Goal: Information Seeking & Learning: Compare options

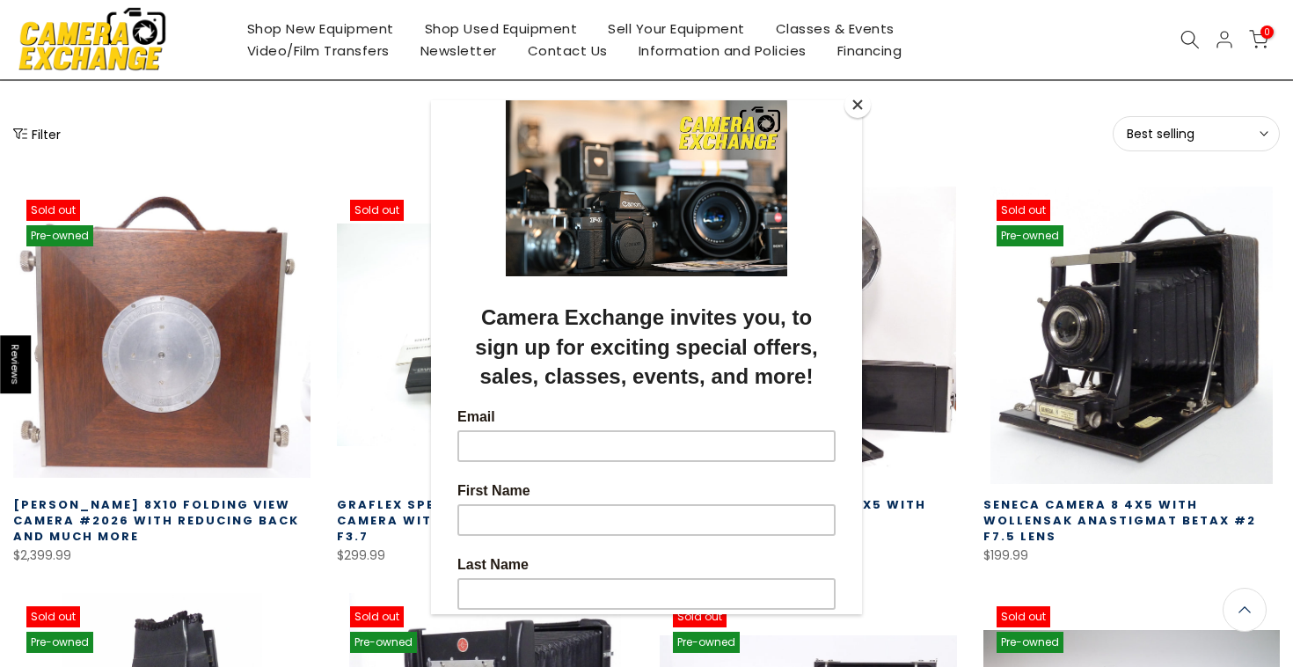
scroll to position [238, 0]
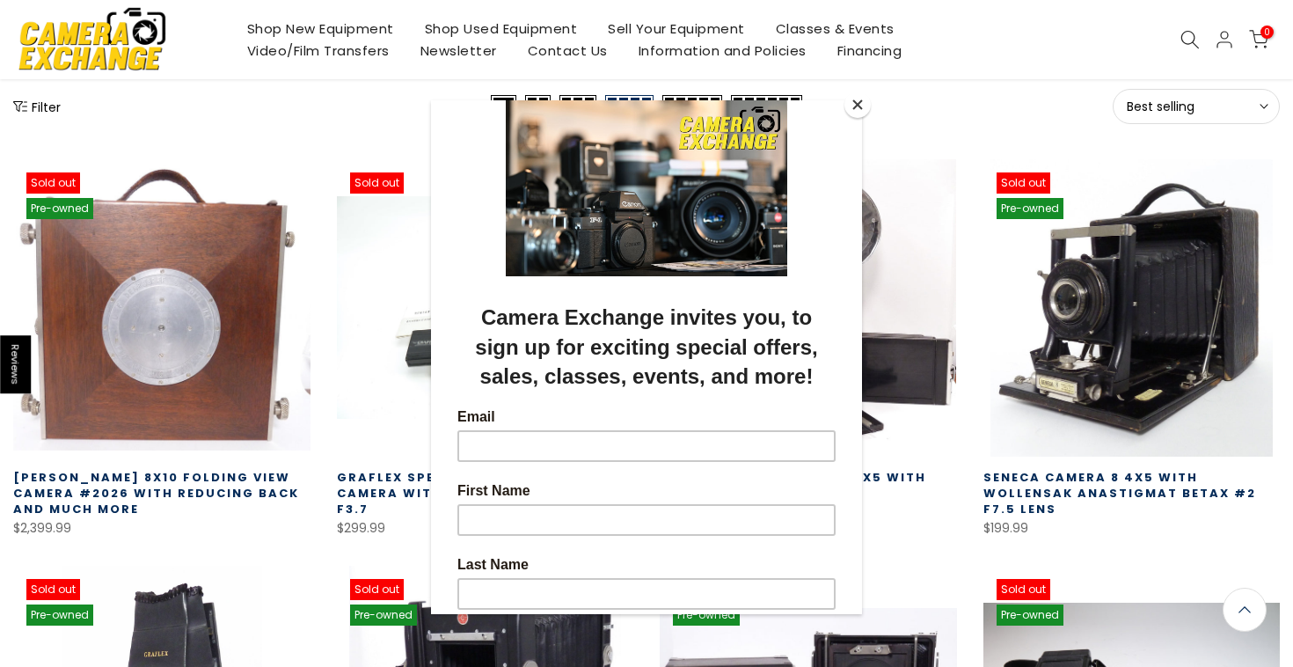
click at [862, 111] on button "Close" at bounding box center [857, 104] width 26 height 26
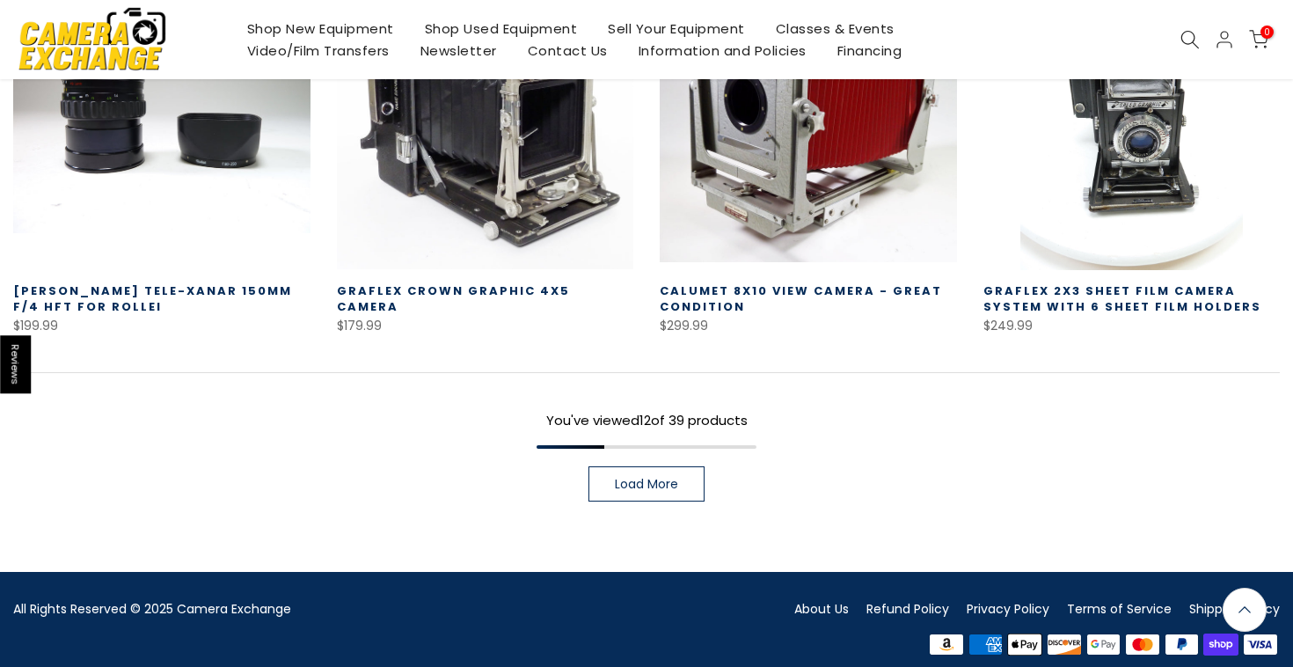
scroll to position [1235, 0]
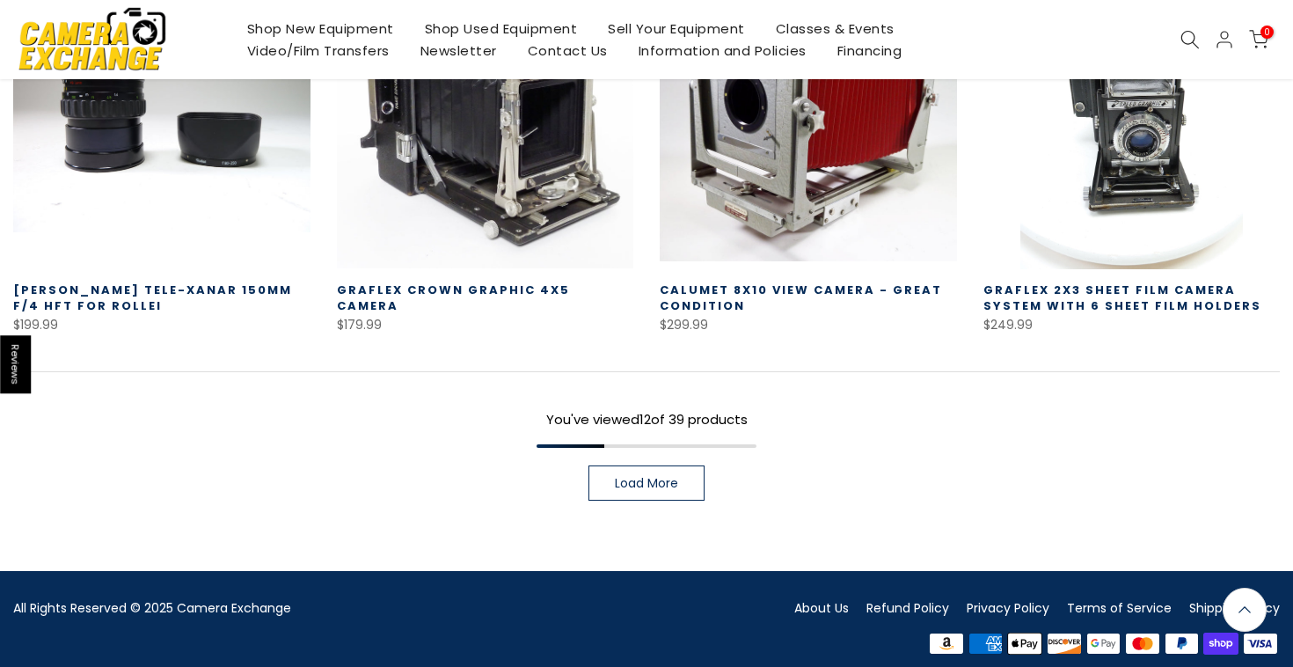
click at [173, 281] on link "Schneider Tele-Xanar 150mm f/4 HFT For Rollei" at bounding box center [152, 297] width 279 height 33
click at [648, 477] on span "Load More" at bounding box center [646, 483] width 63 height 12
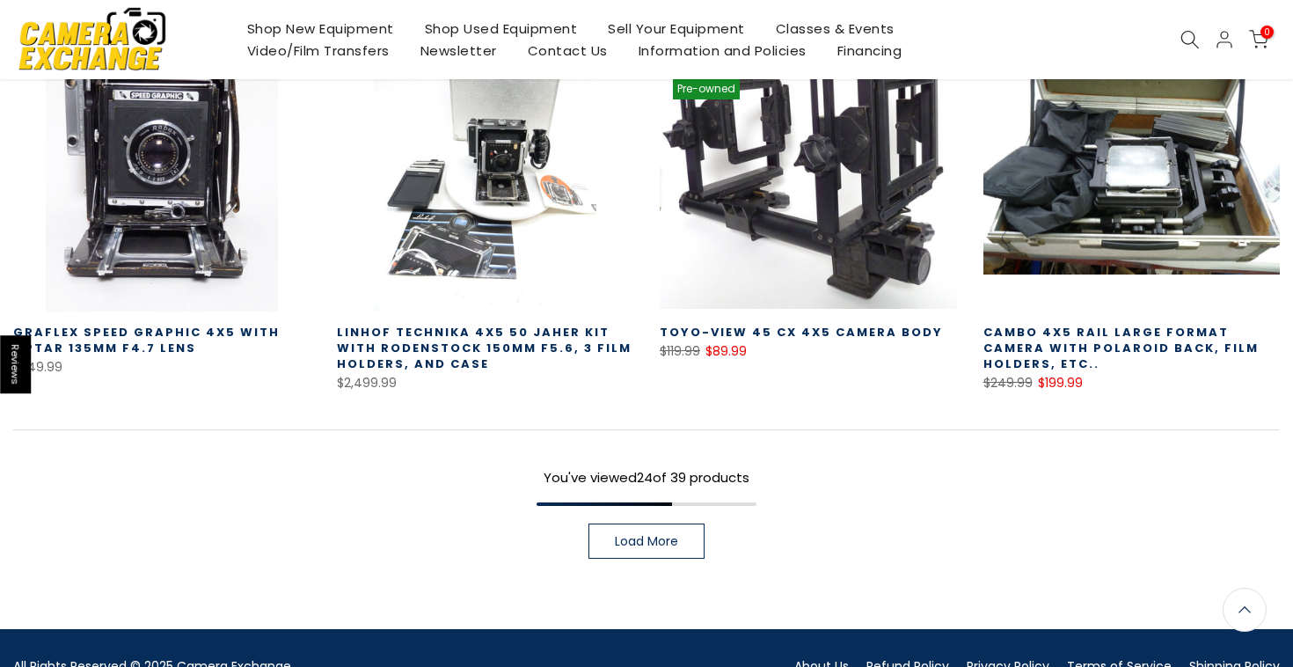
scroll to position [2414, 0]
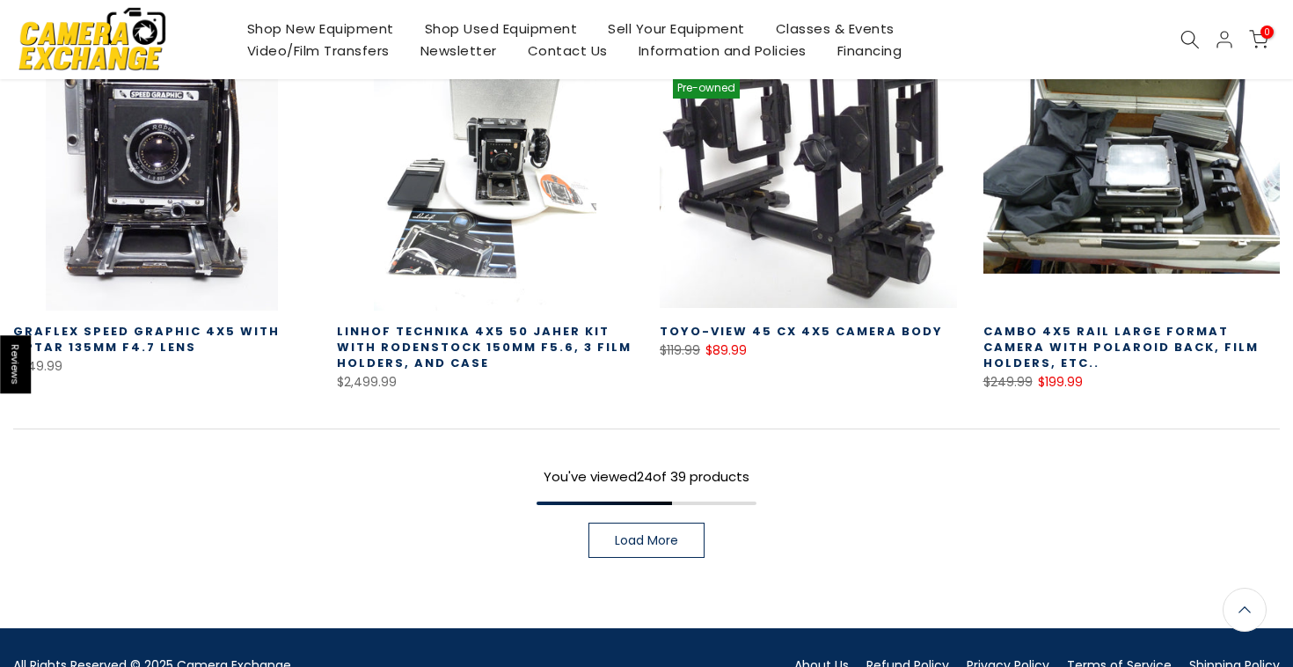
click at [650, 534] on span "Load More" at bounding box center [646, 540] width 63 height 12
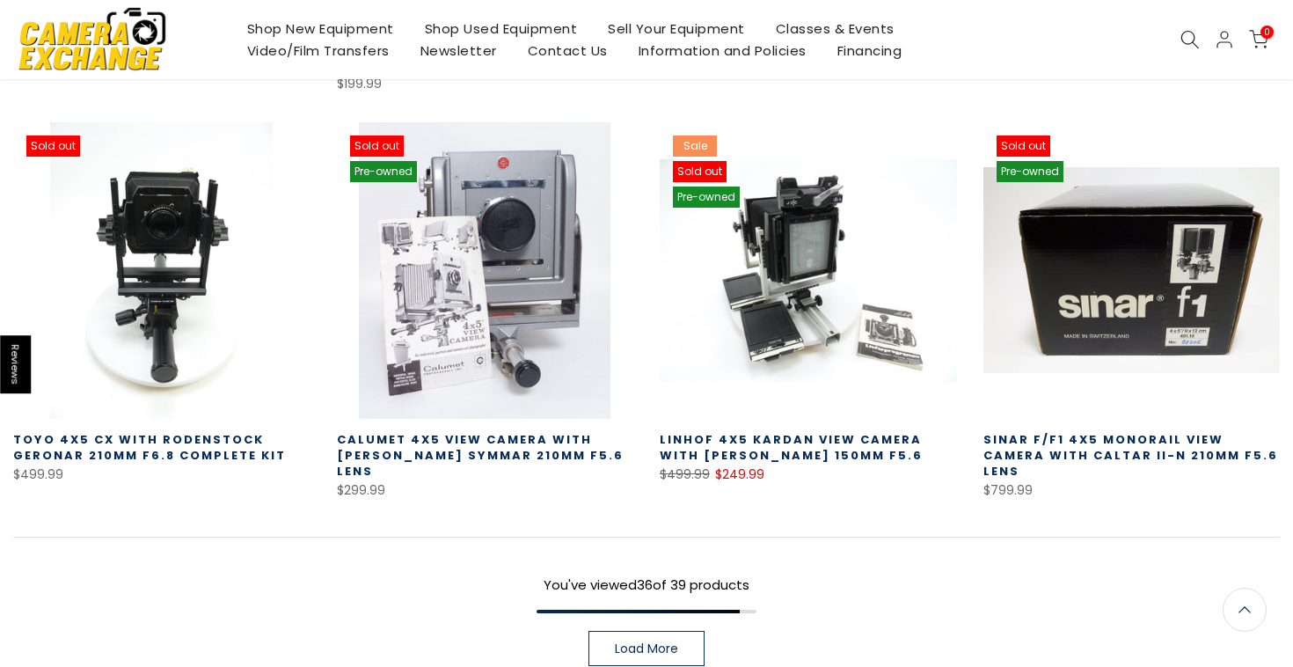
scroll to position [3530, 0]
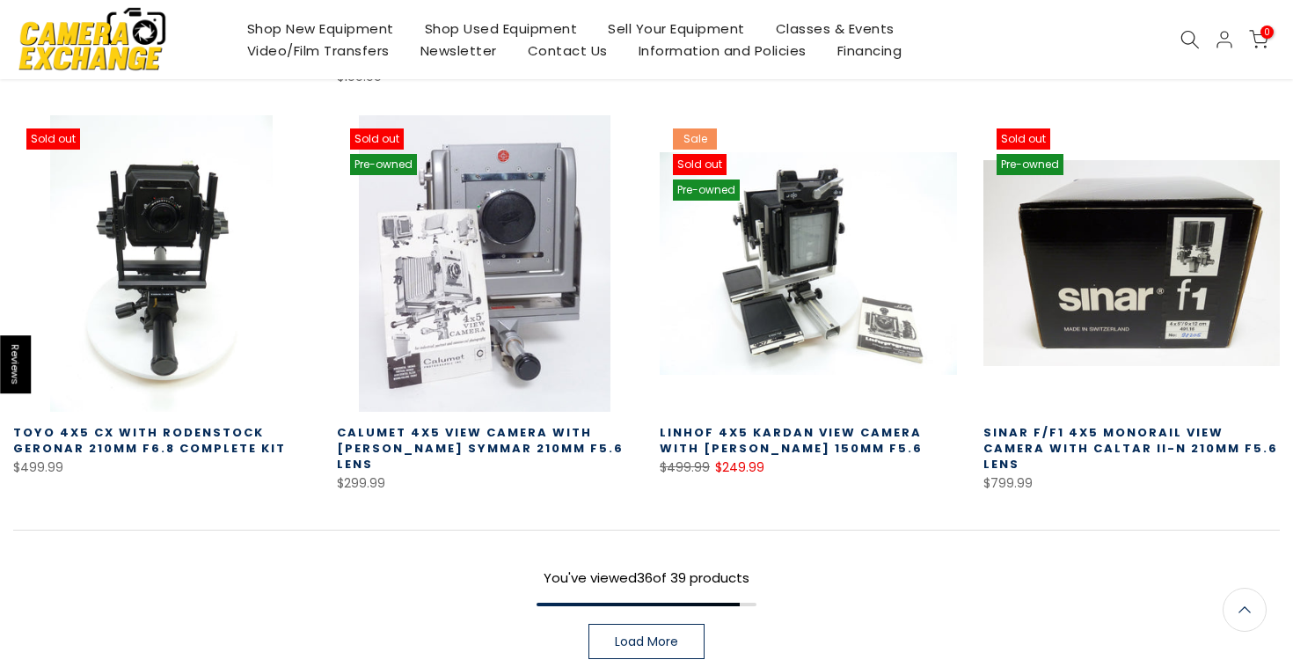
click at [1078, 424] on link "Sinar F/F1 4x5 Monorail View Camera with Caltar II-N 210mm f5.6 Lens" at bounding box center [1130, 448] width 295 height 48
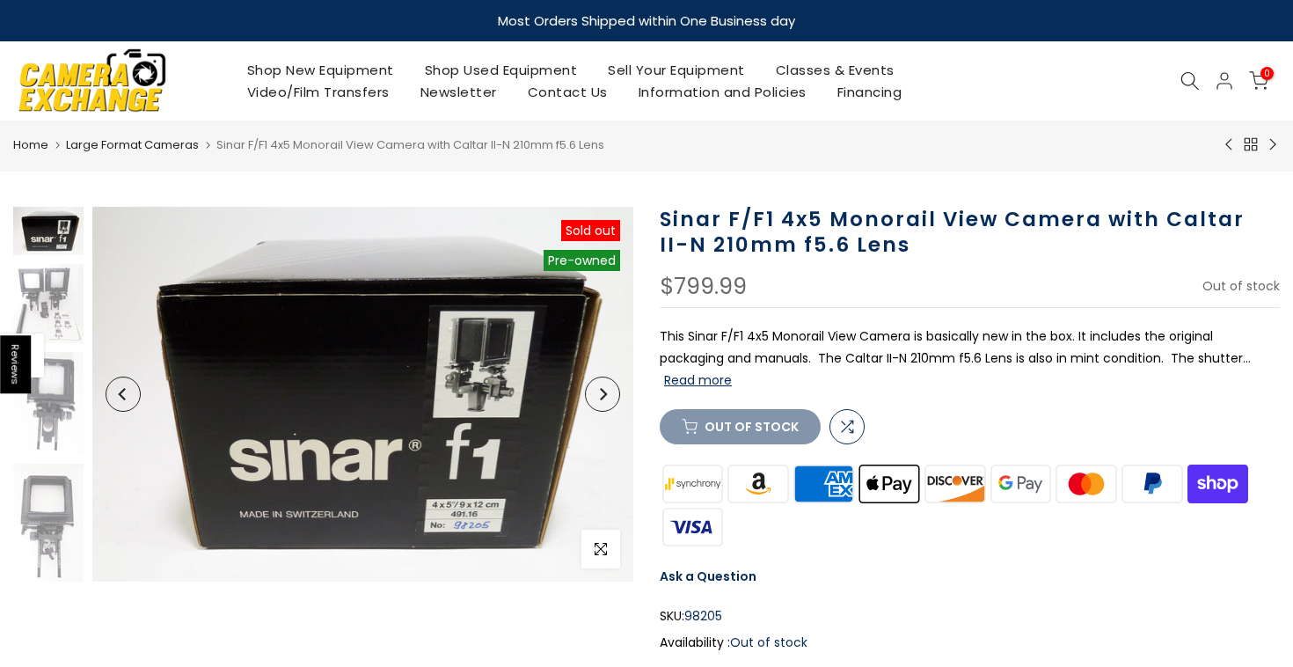
click at [478, 75] on link "Shop Used Equipment" at bounding box center [501, 70] width 184 height 22
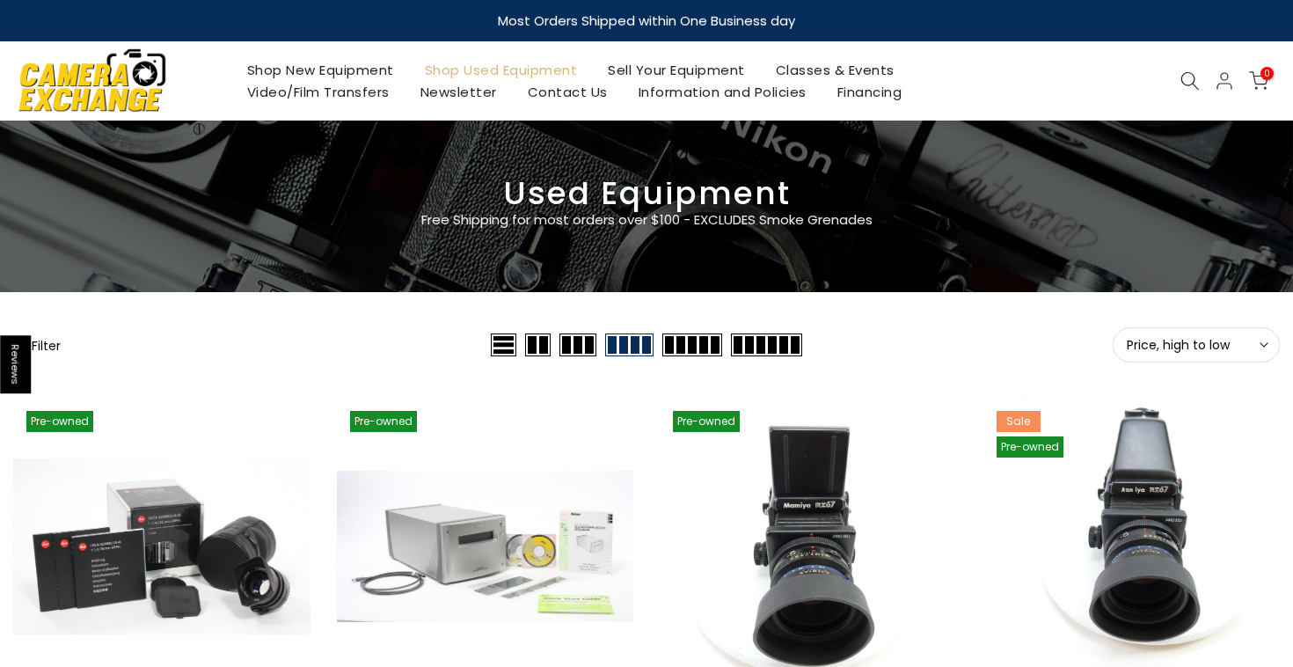
click at [1186, 79] on icon at bounding box center [1189, 80] width 19 height 19
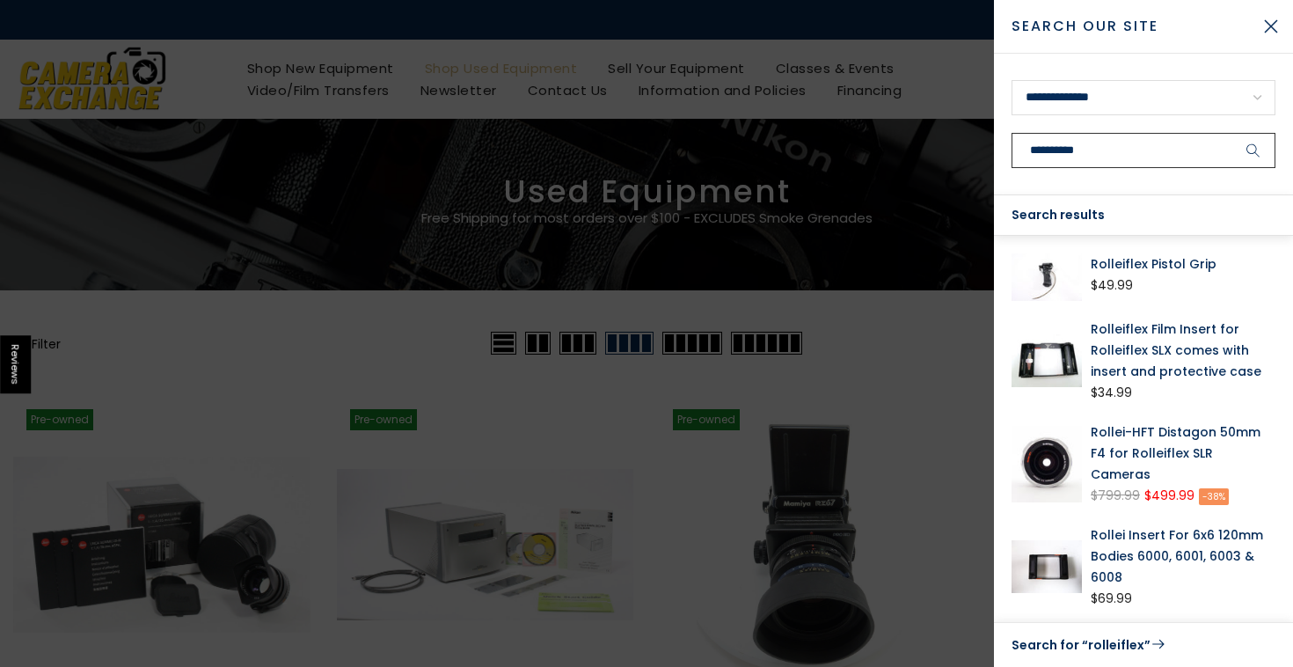
type input "**********"
drag, startPoint x: 1068, startPoint y: 137, endPoint x: 1253, endPoint y: 149, distance: 185.0
click at [1253, 149] on icon "submit" at bounding box center [1253, 150] width 14 height 15
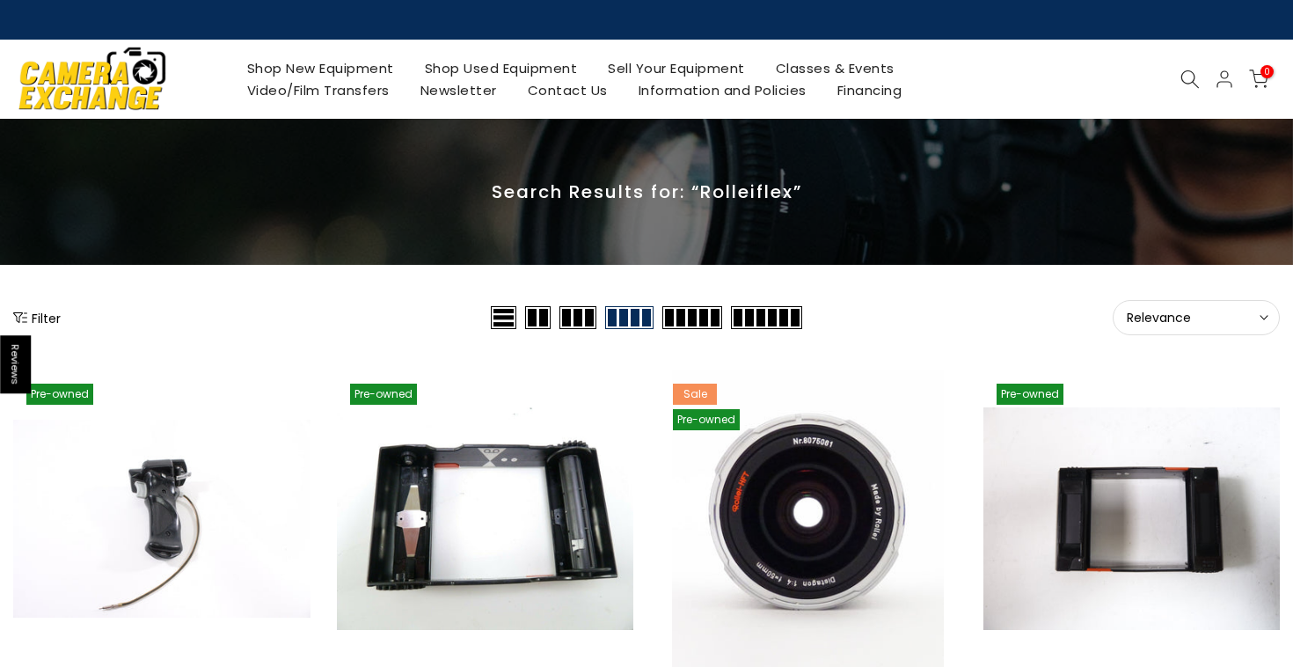
click at [1193, 77] on icon at bounding box center [1189, 78] width 19 height 19
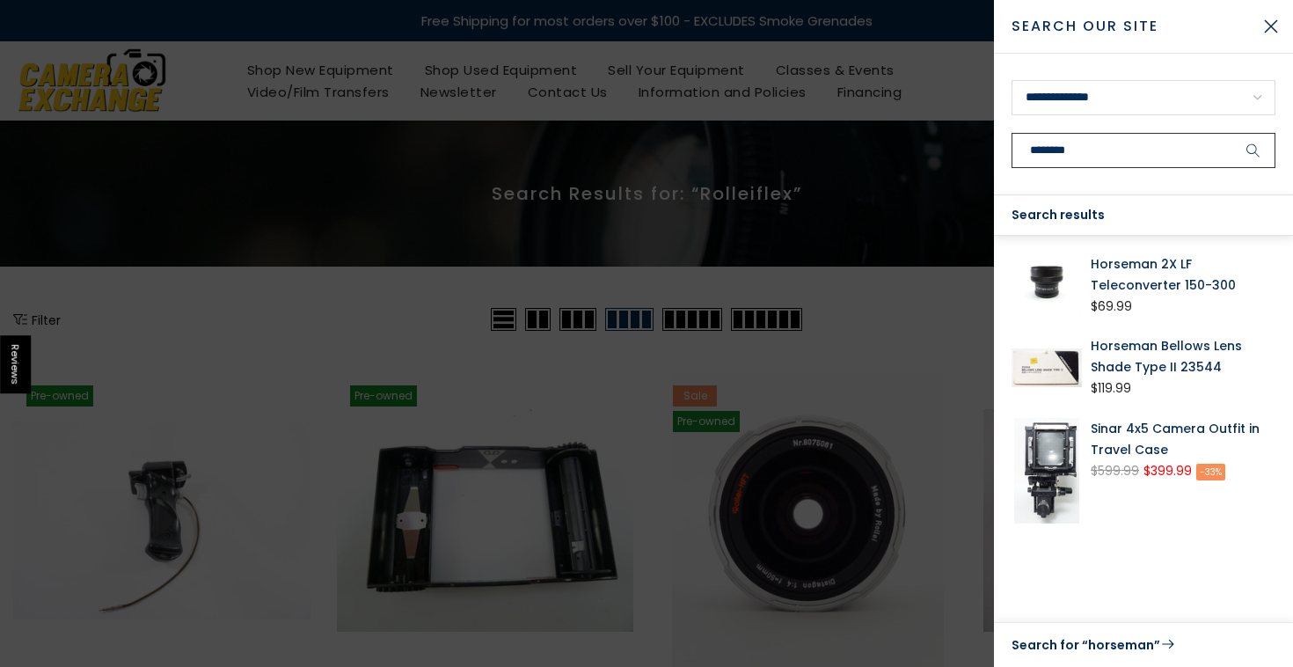
type input "********"
click at [1257, 150] on icon "submit" at bounding box center [1252, 150] width 13 height 14
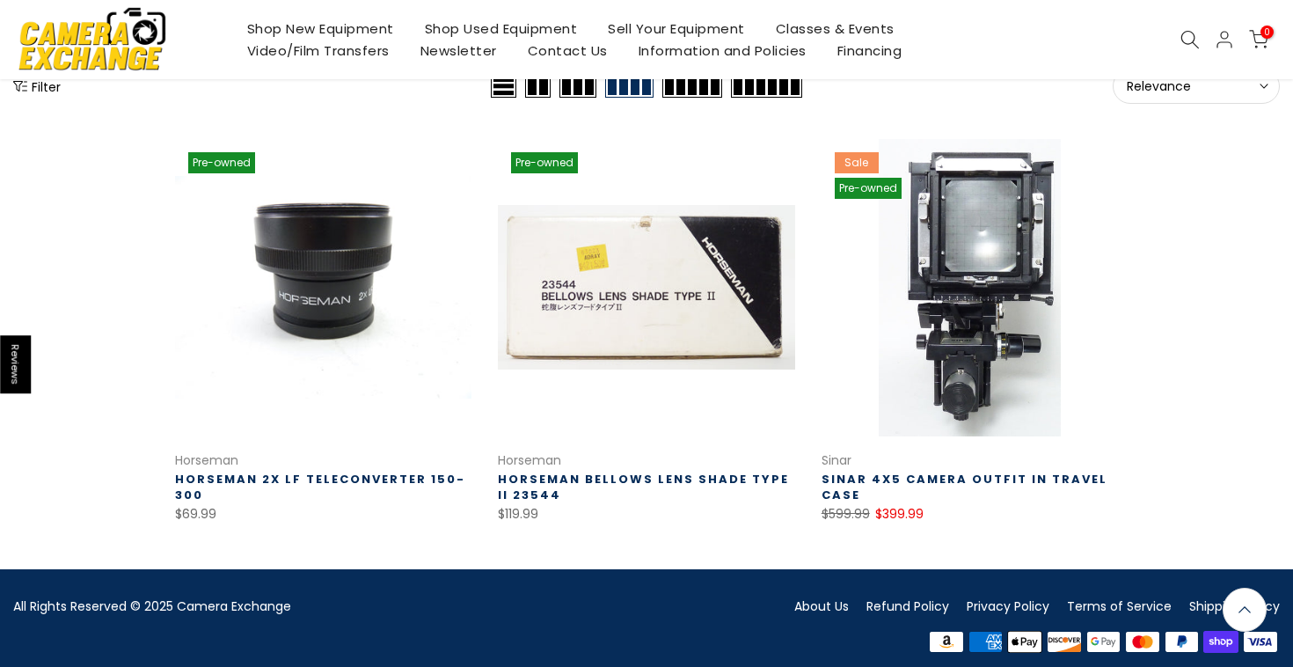
scroll to position [234, 0]
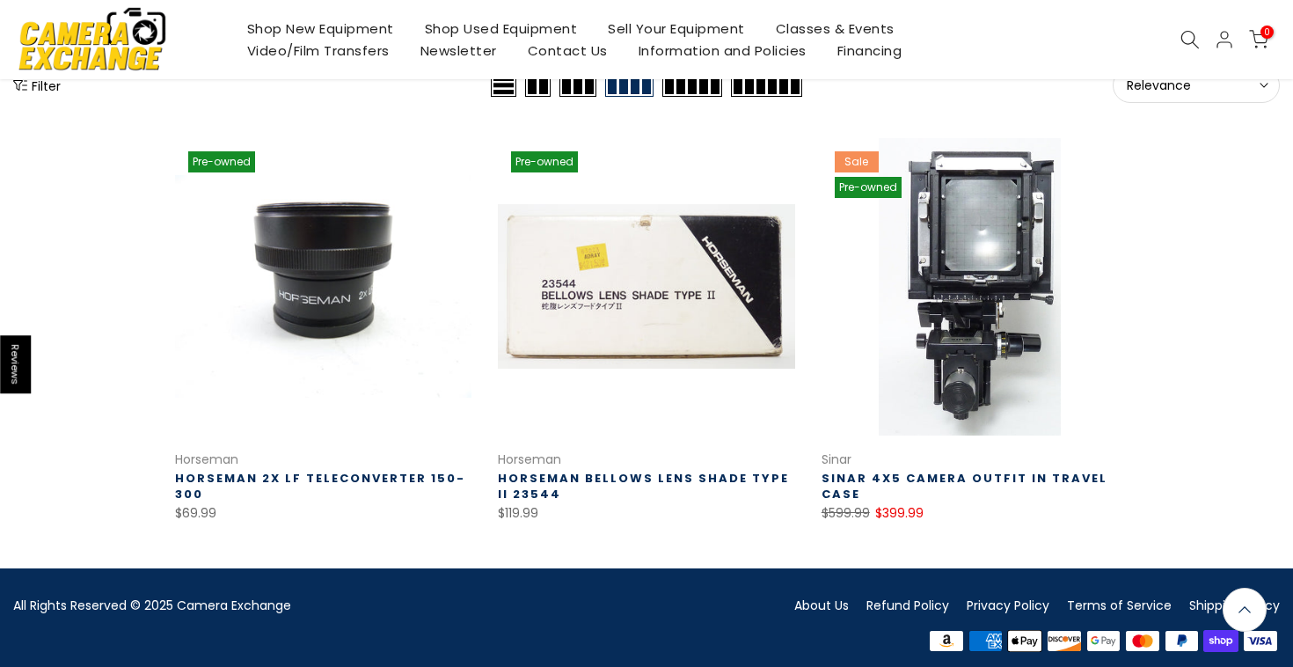
click at [835, 483] on link "Sinar 4x5 Camera Outfit in Travel Case" at bounding box center [964, 486] width 286 height 33
click at [650, 472] on link "Horseman Bellows Lens Shade Type II 23544" at bounding box center [643, 486] width 291 height 33
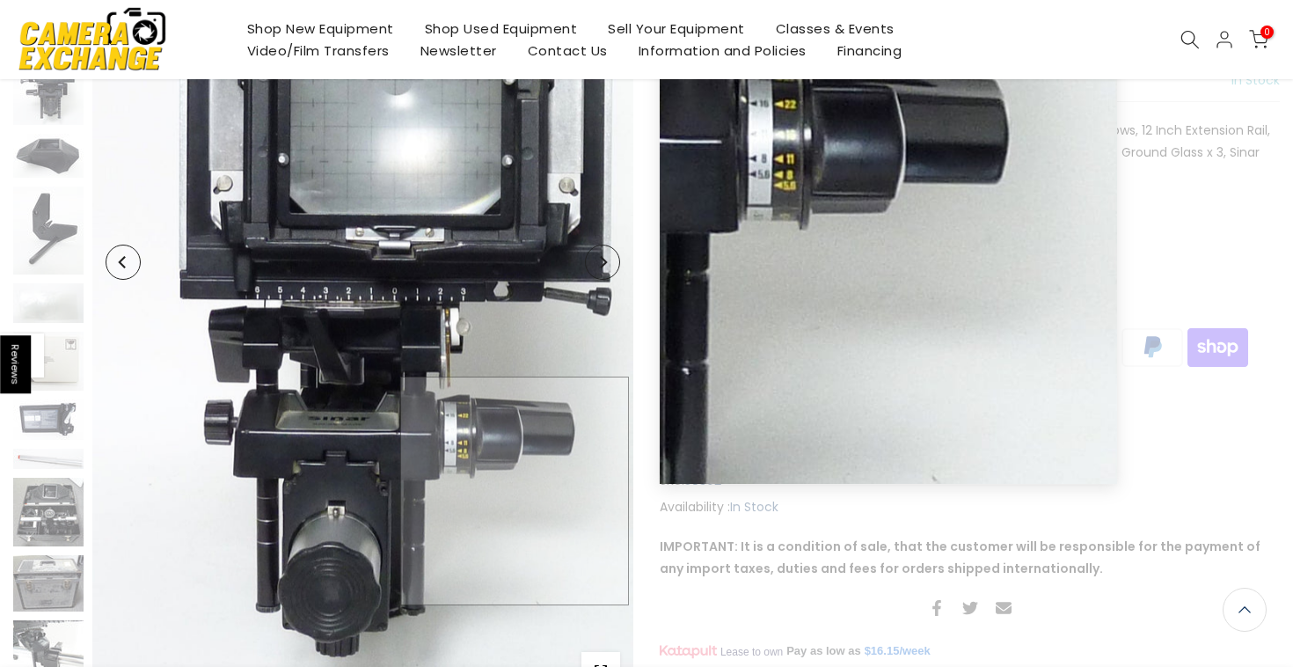
scroll to position [389, 0]
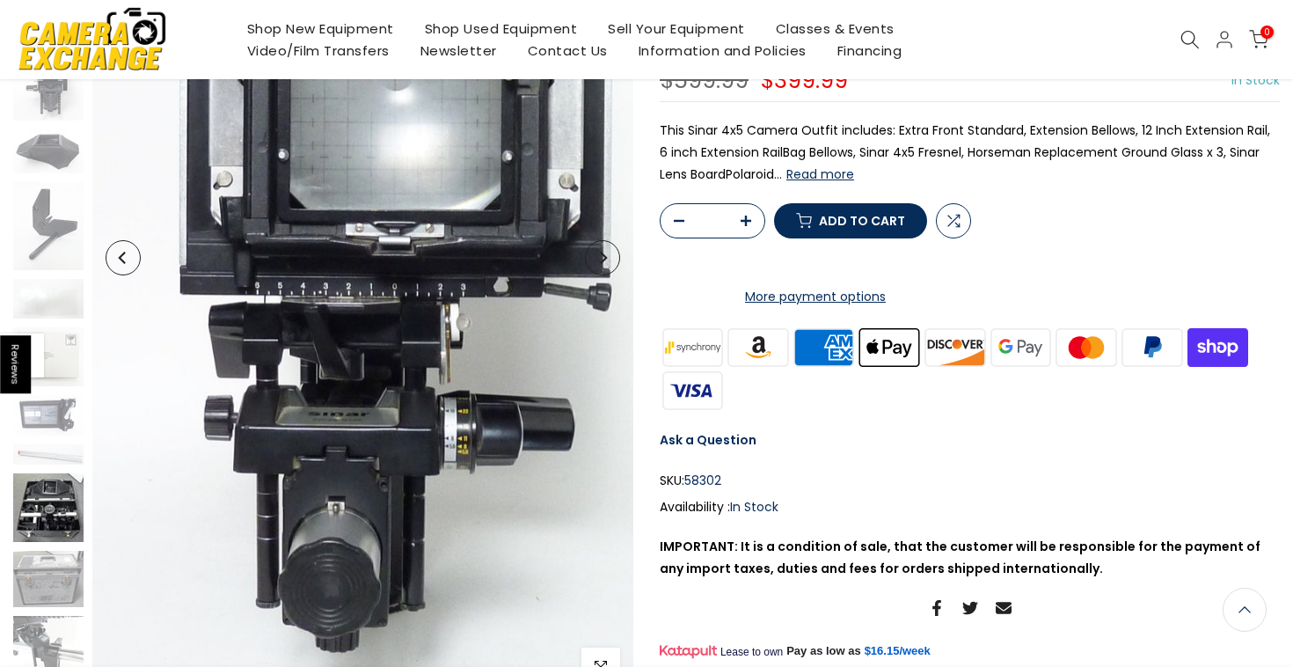
click at [55, 502] on img at bounding box center [48, 507] width 70 height 69
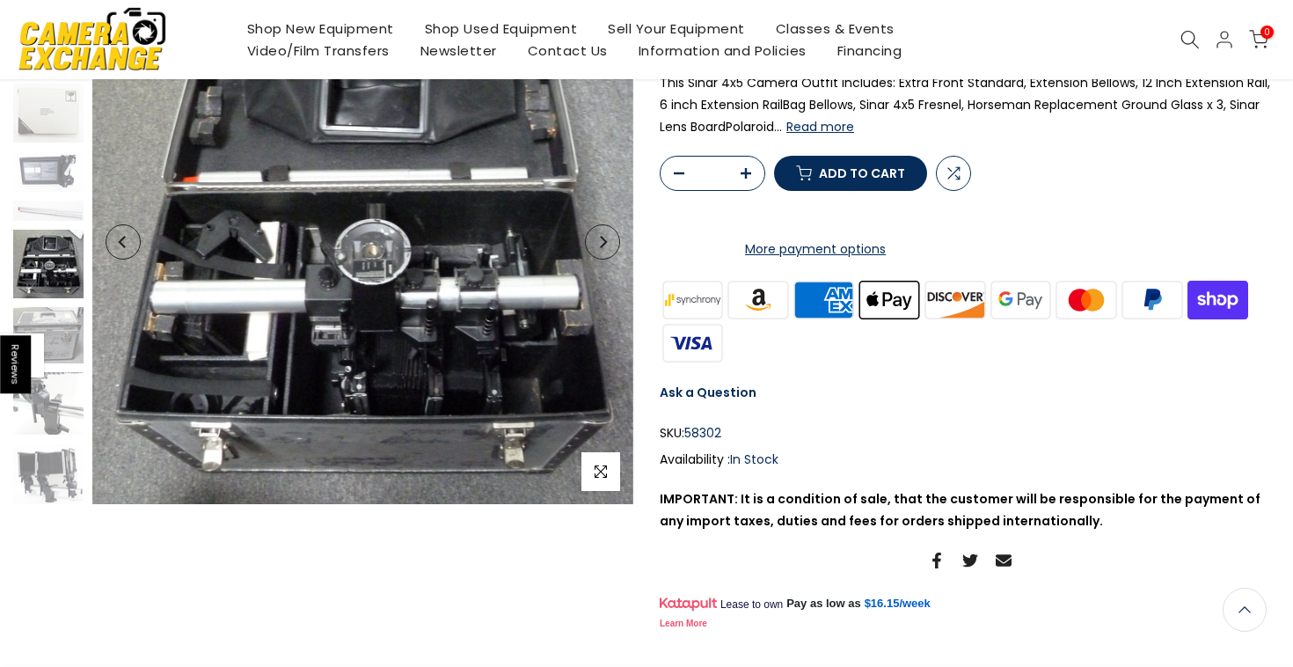
scroll to position [226, 0]
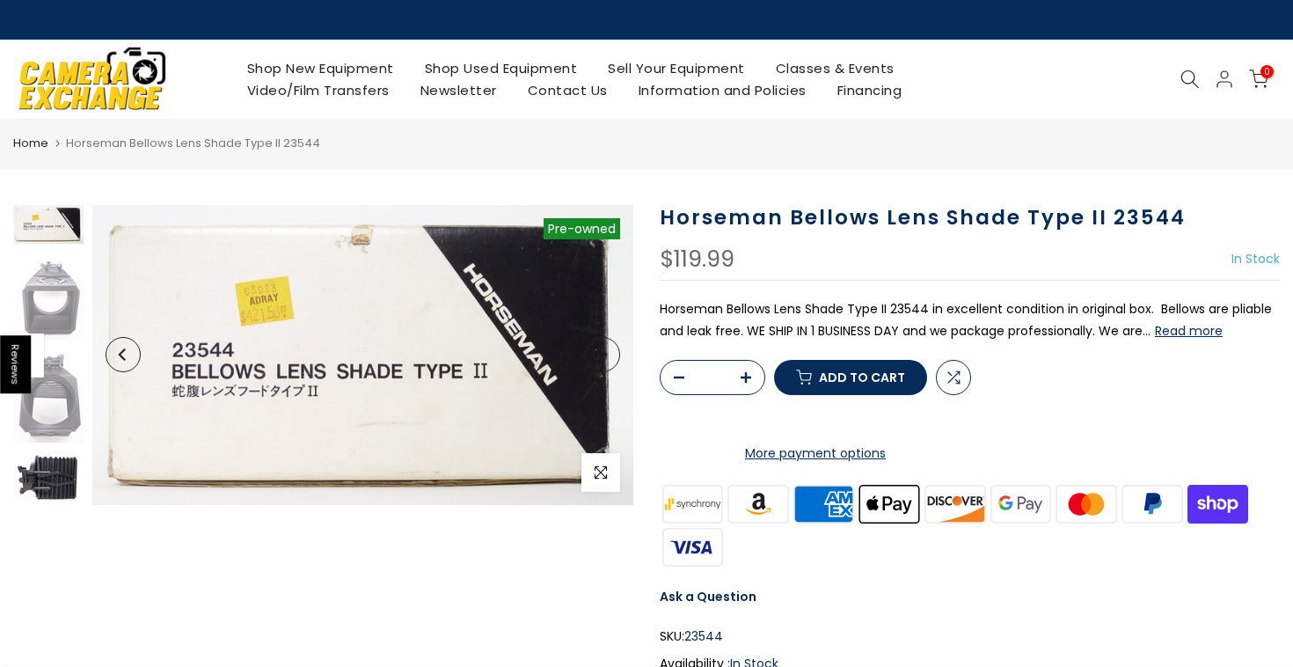
click at [53, 478] on img at bounding box center [48, 478] width 70 height 54
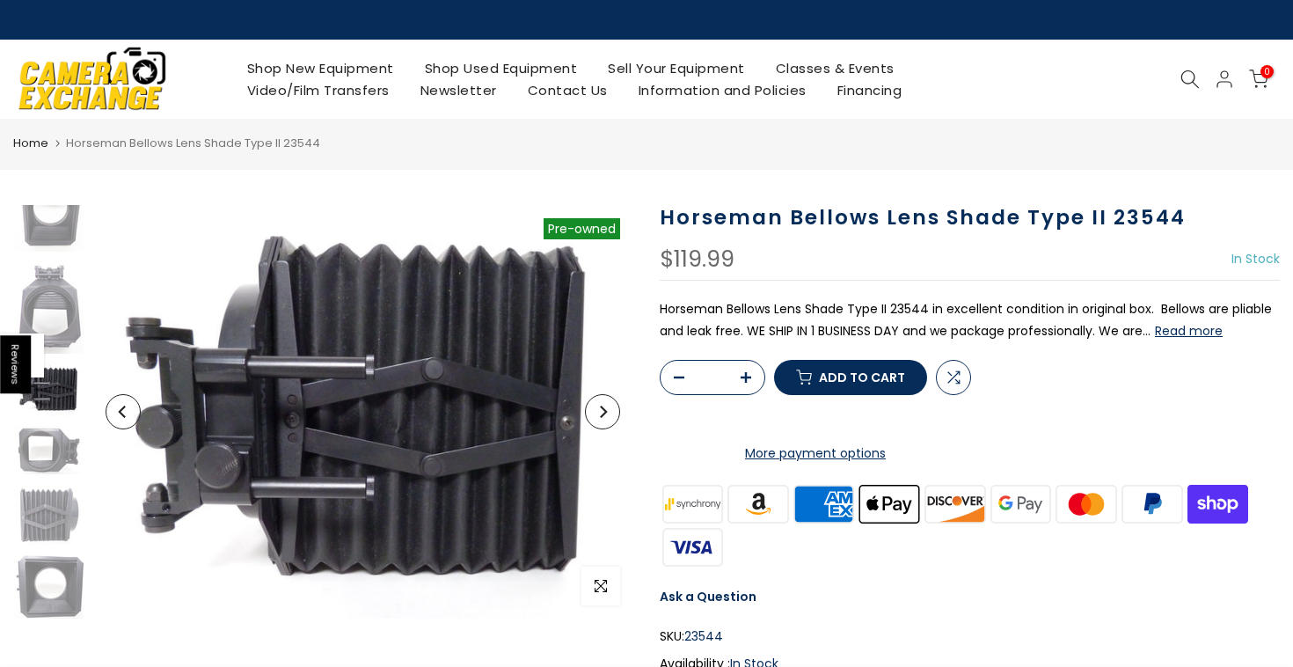
scroll to position [89, 0]
click at [512, 63] on link "Shop Used Equipment" at bounding box center [501, 68] width 184 height 22
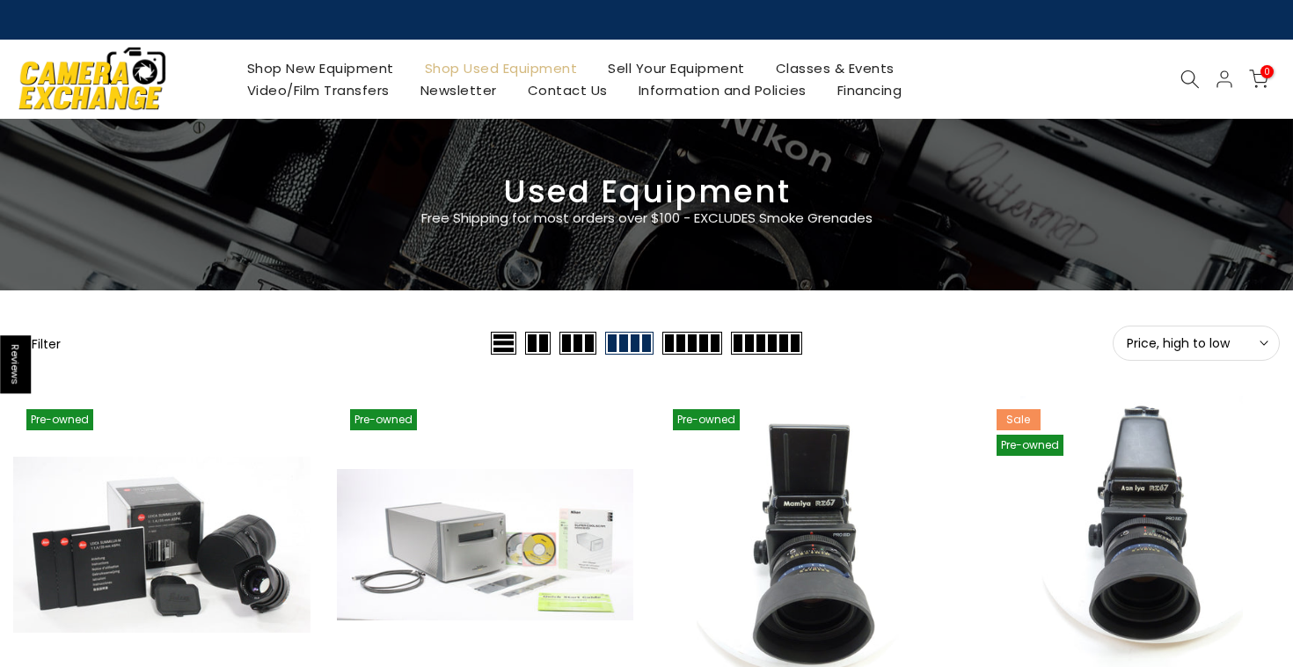
click at [1192, 84] on icon at bounding box center [1189, 78] width 19 height 19
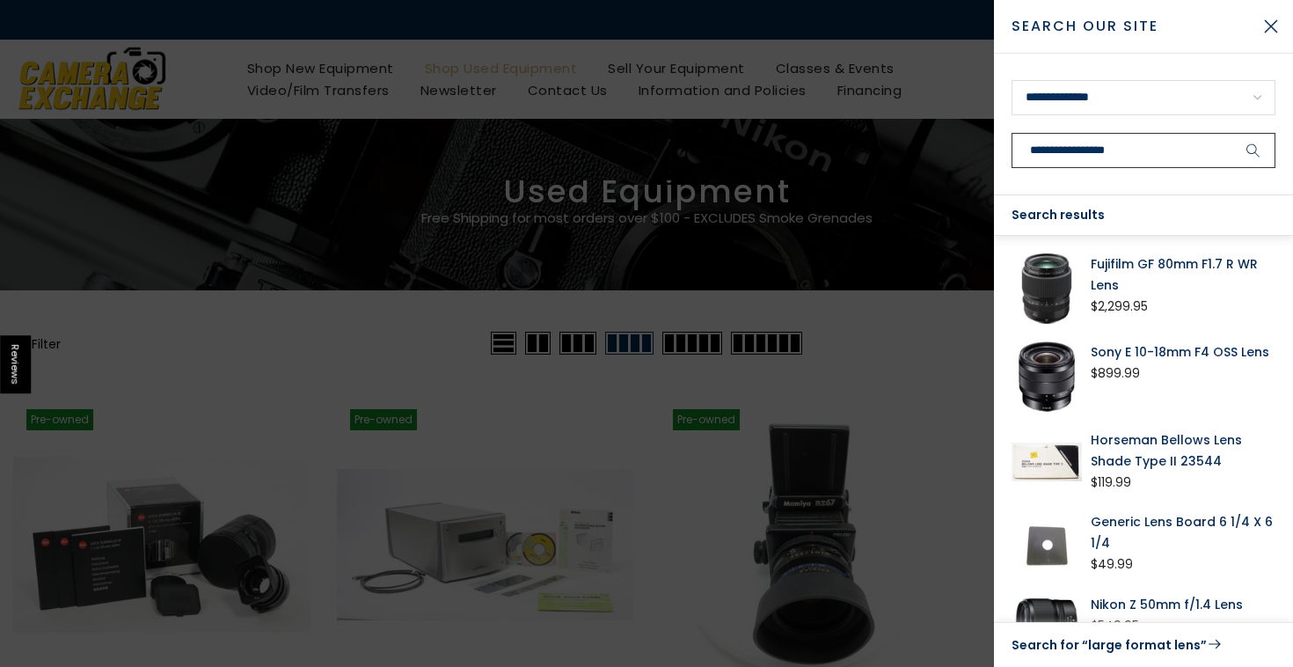
type input "**********"
click at [1252, 149] on icon "submit" at bounding box center [1253, 150] width 14 height 15
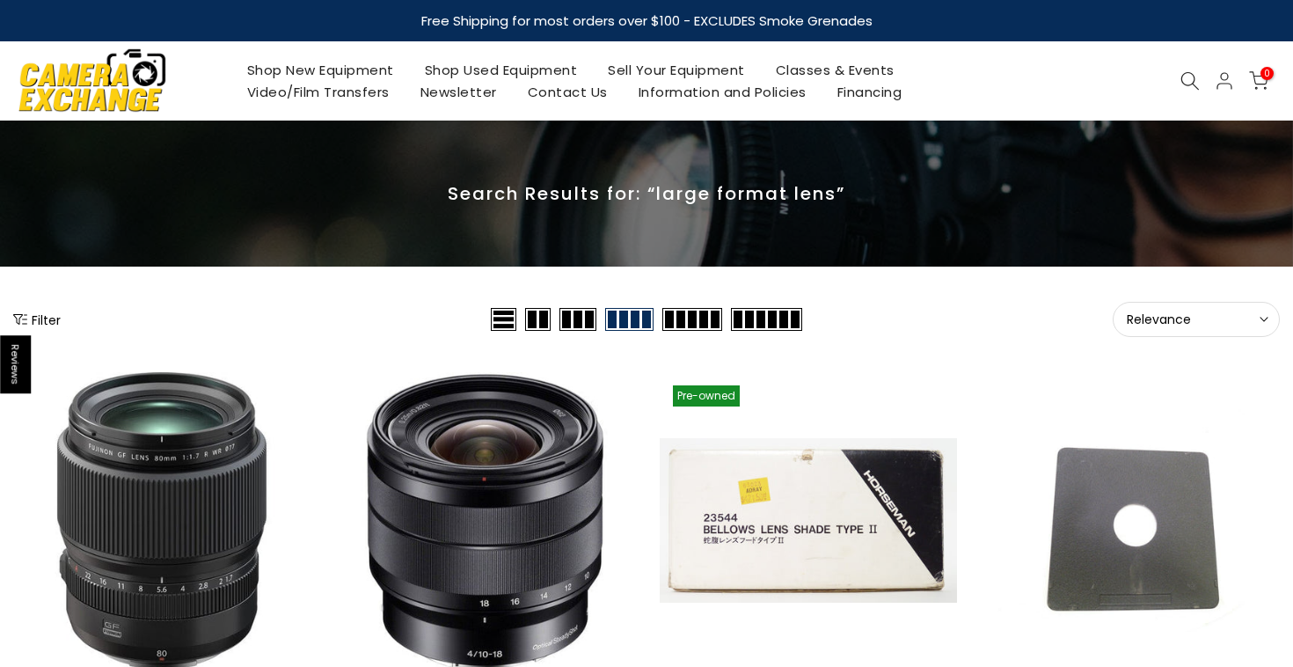
click at [1193, 73] on icon at bounding box center [1189, 80] width 19 height 19
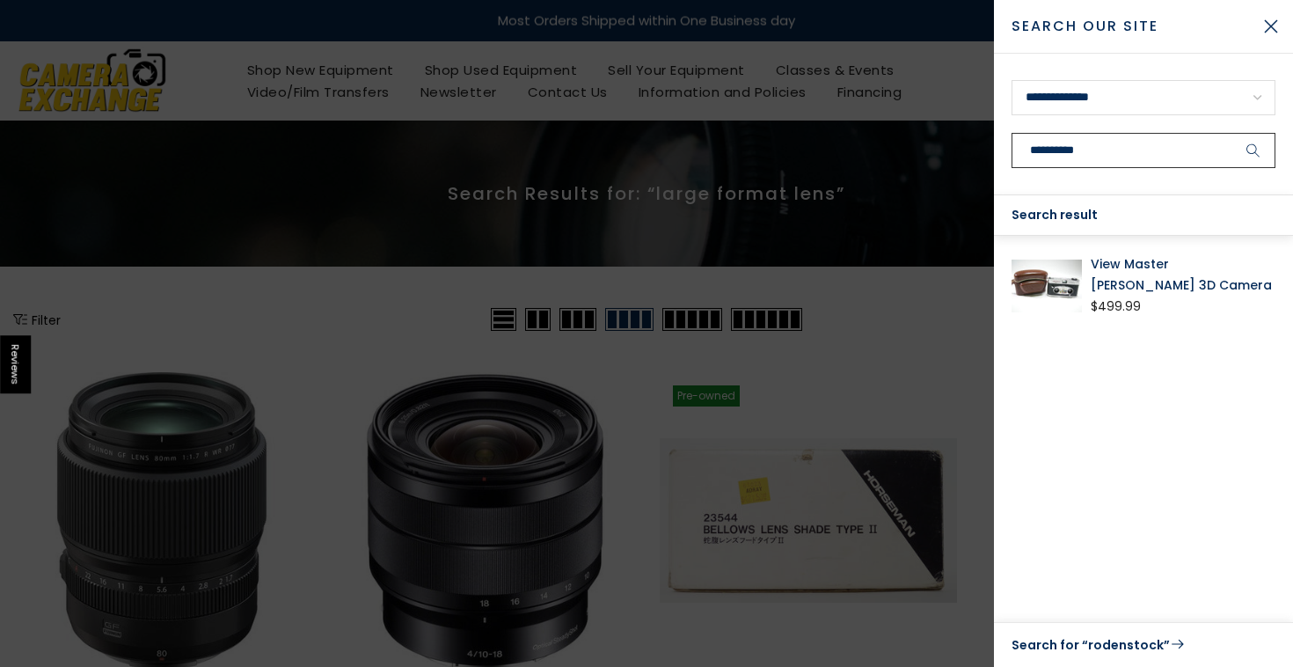
type input "**********"
click at [1128, 272] on link "View Master [PERSON_NAME] 3D Camera" at bounding box center [1182, 274] width 185 height 42
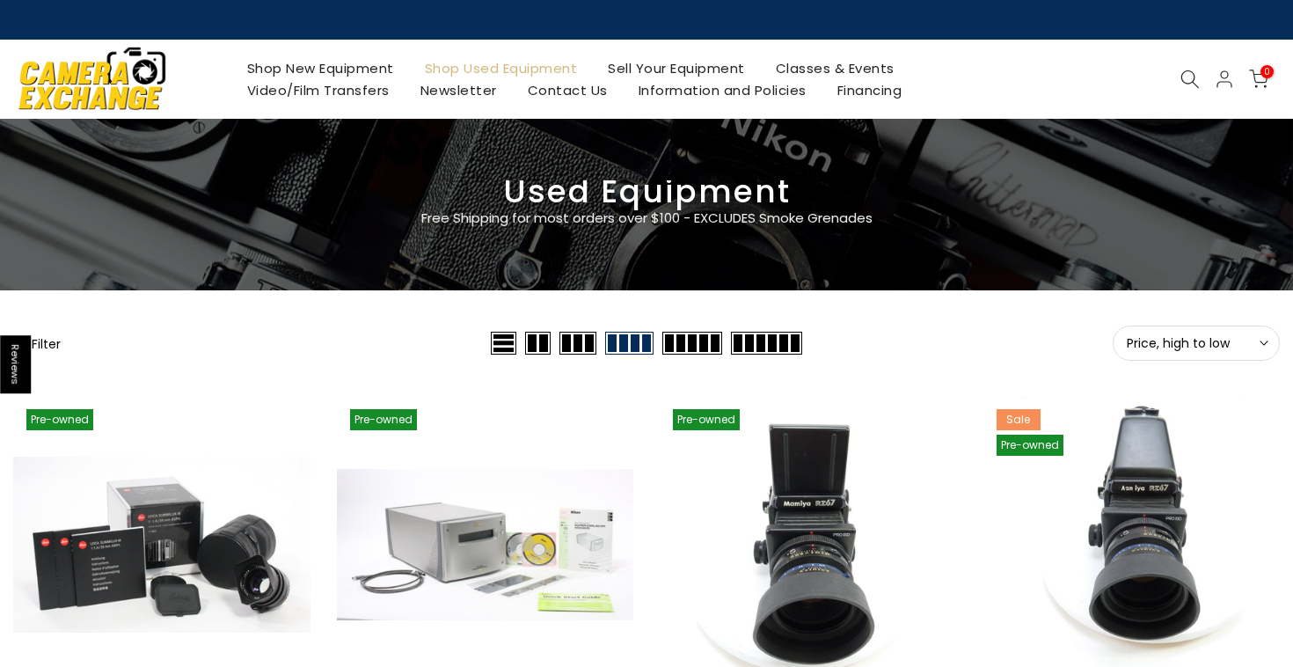
click at [1191, 76] on icon at bounding box center [1189, 78] width 19 height 19
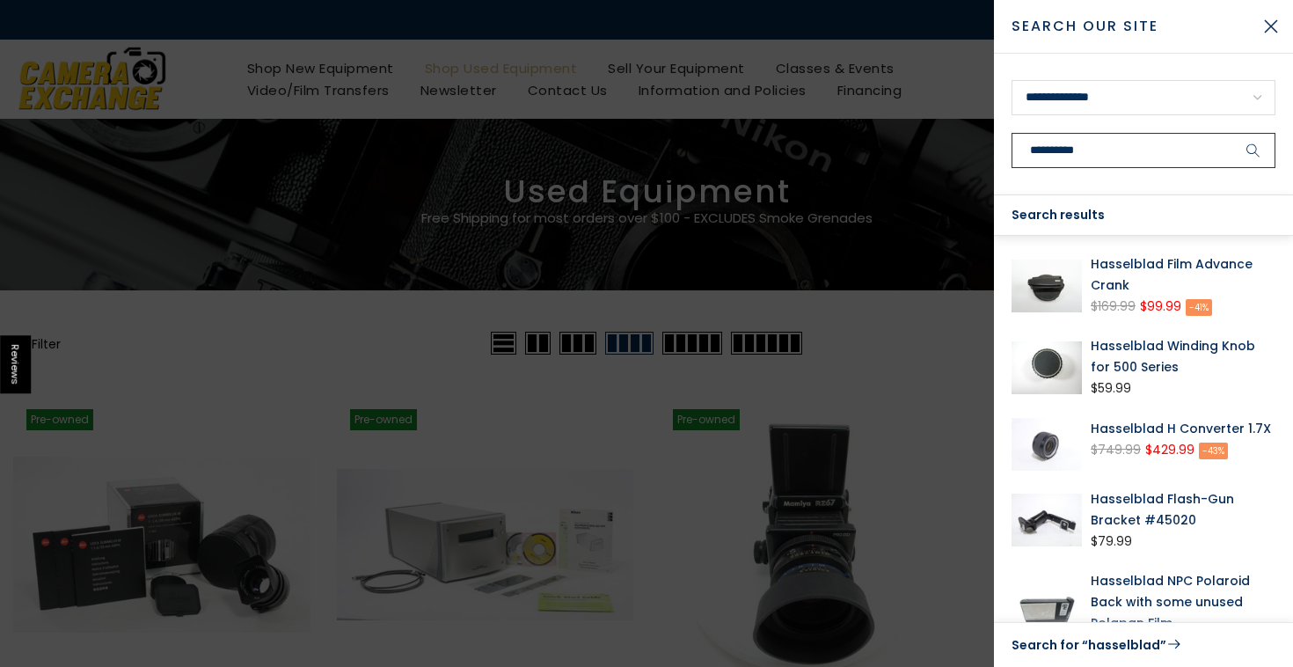
type input "**********"
click at [1253, 150] on button "submit" at bounding box center [1253, 150] width 44 height 35
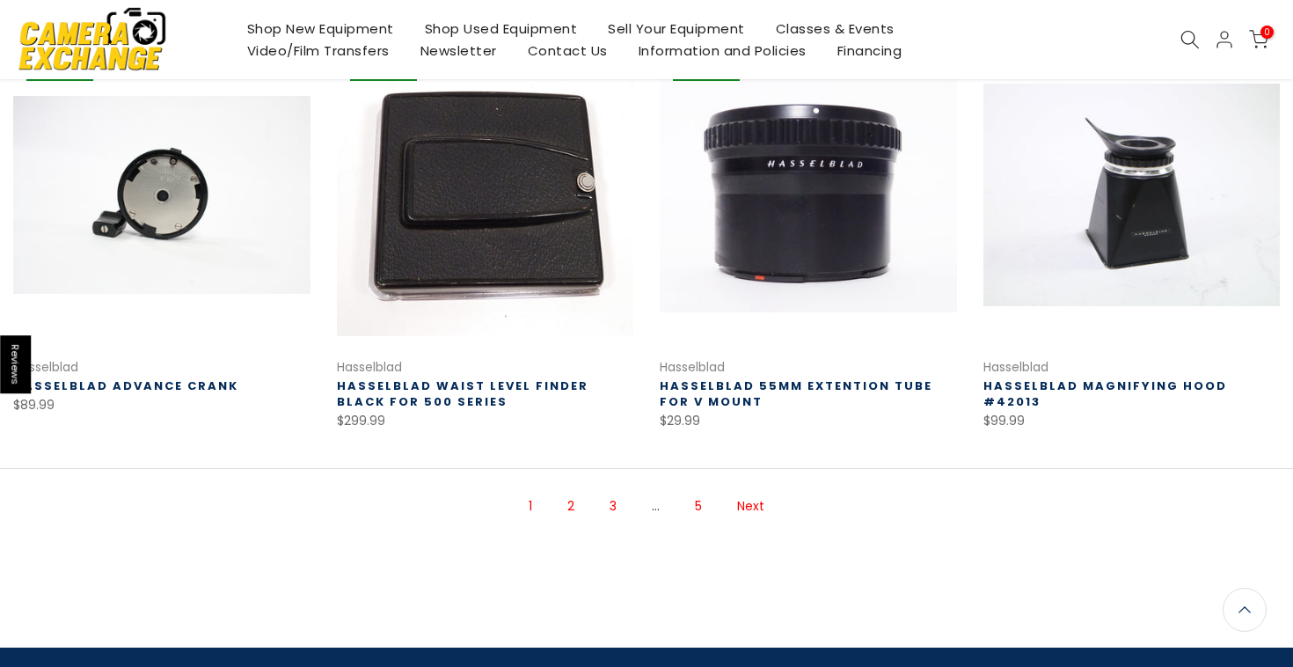
scroll to position [1149, 0]
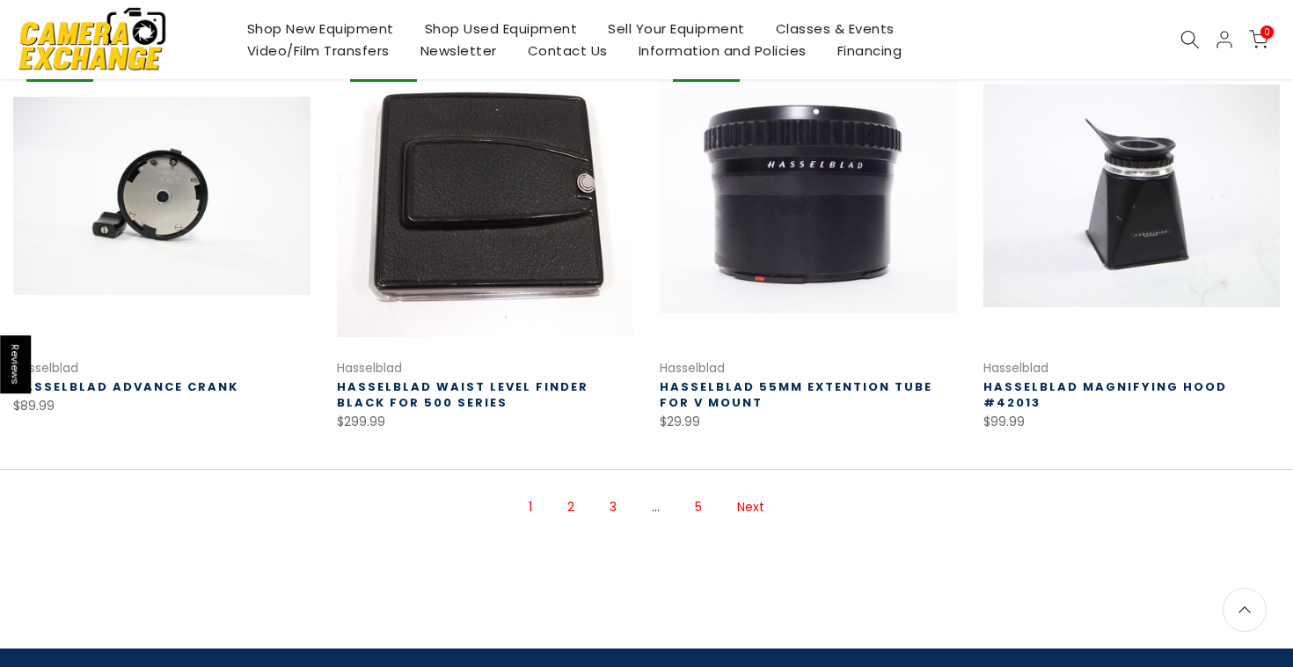
click at [579, 506] on link "2" at bounding box center [570, 507] width 25 height 31
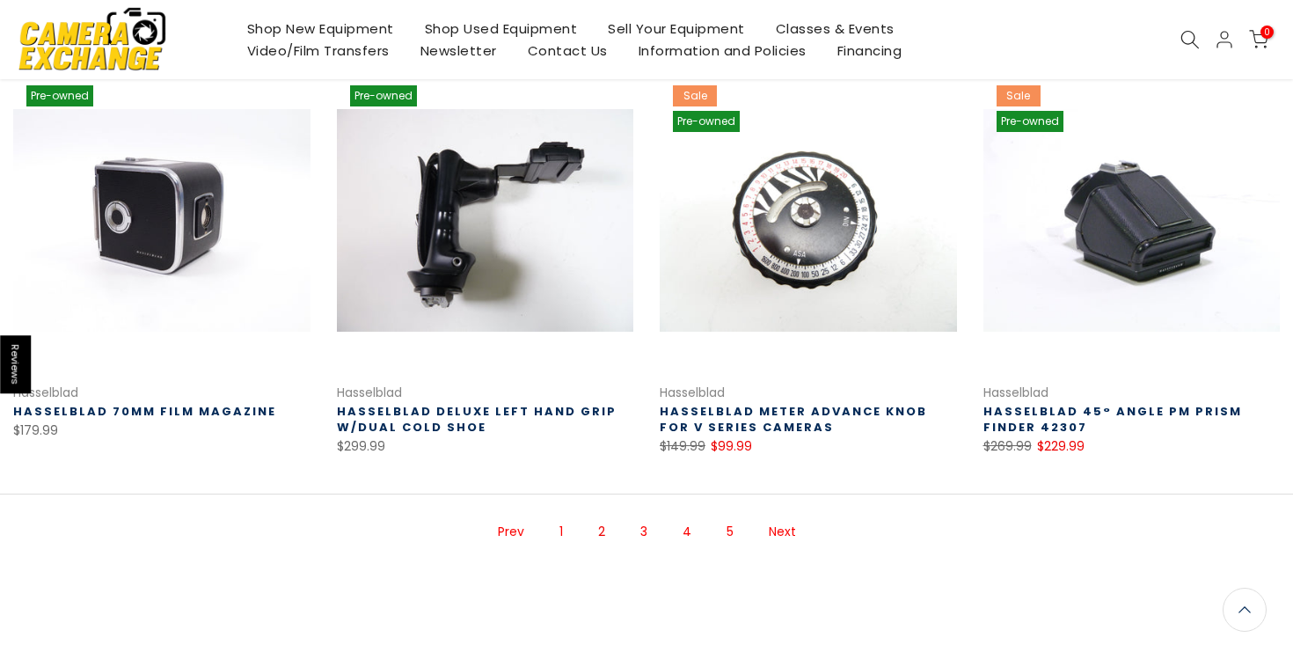
scroll to position [1128, 0]
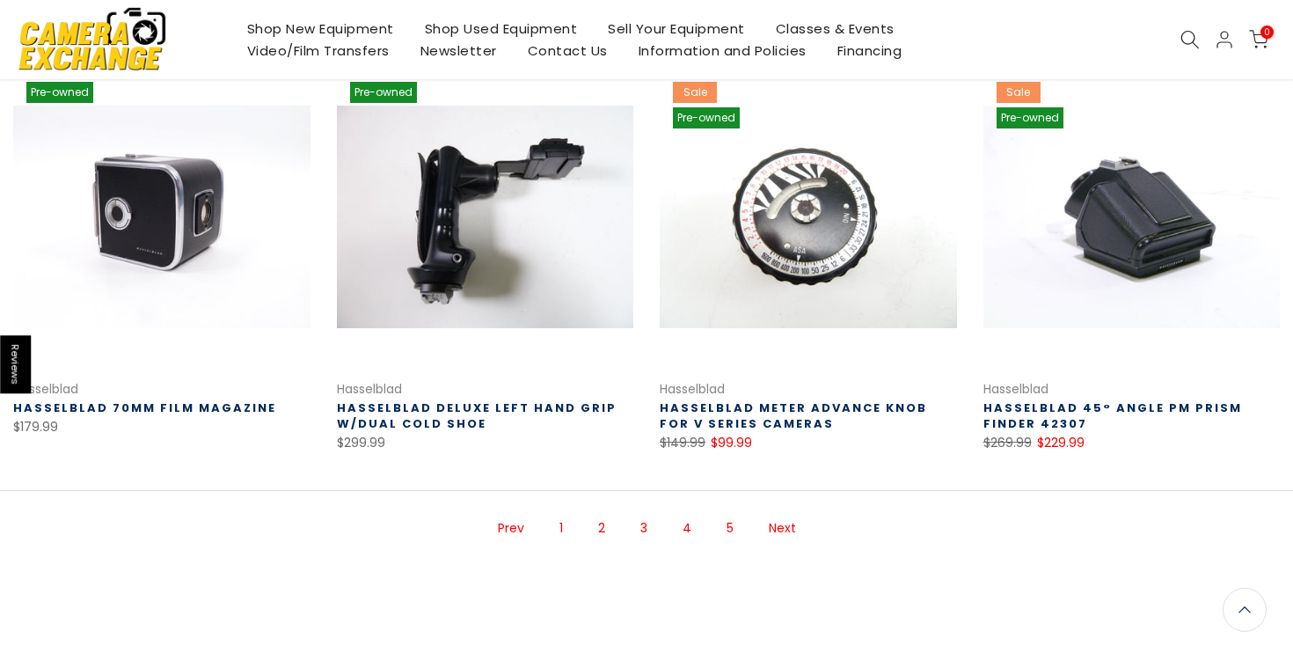
click at [645, 526] on link "3" at bounding box center [643, 528] width 25 height 31
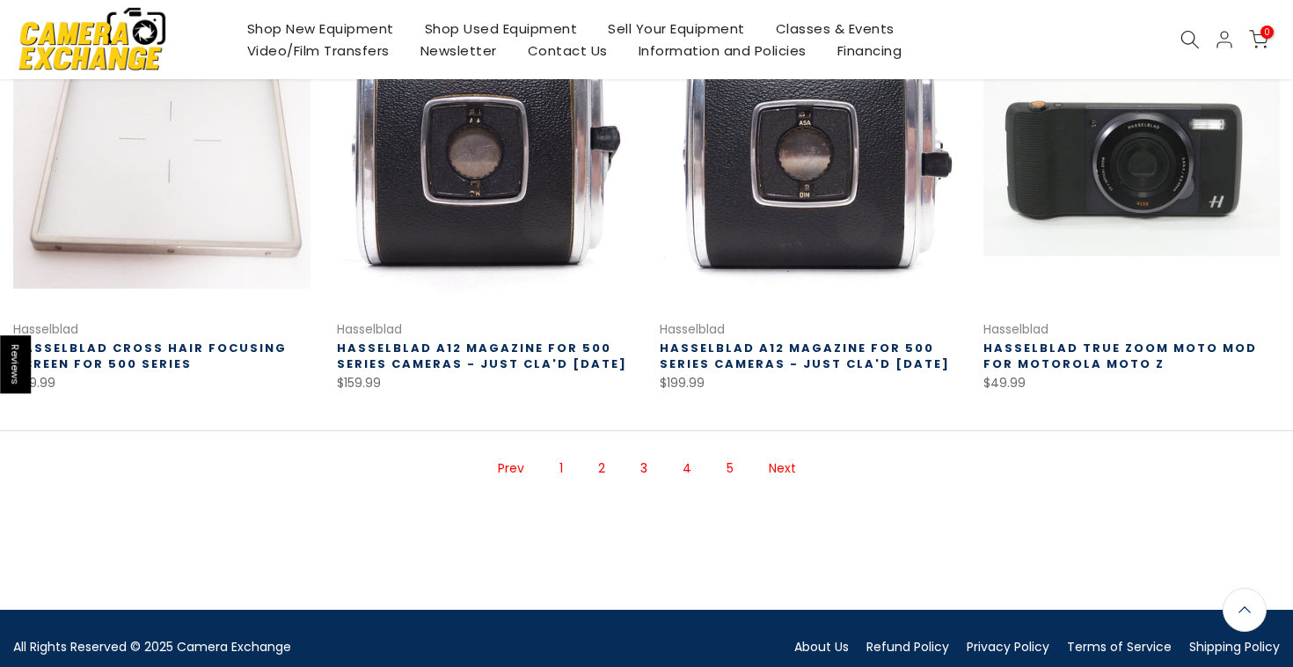
scroll to position [1225, 0]
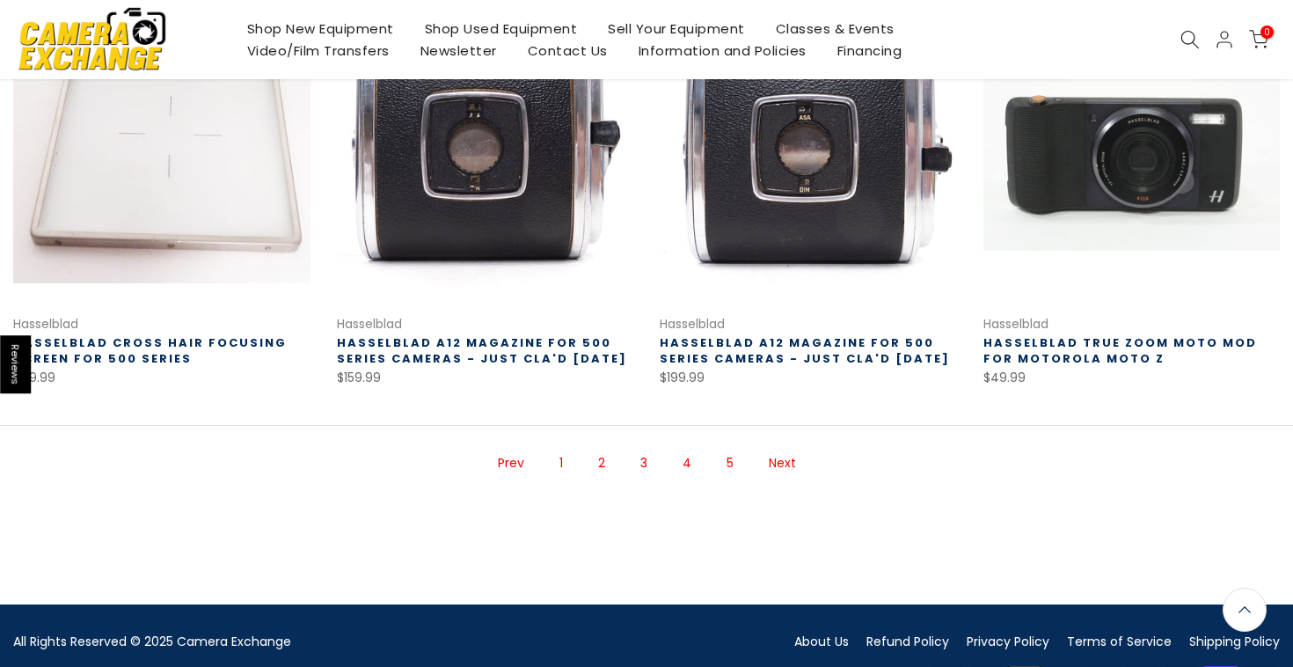
click at [783, 463] on link "Next" at bounding box center [782, 463] width 45 height 31
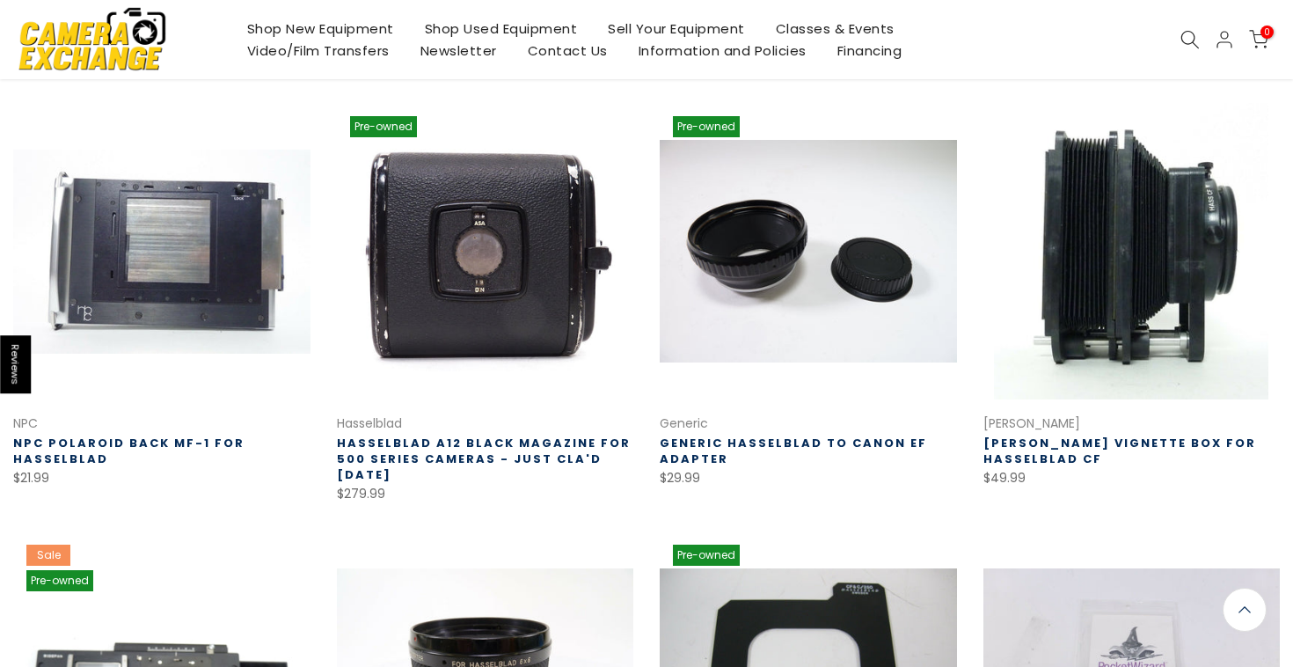
scroll to position [696, 0]
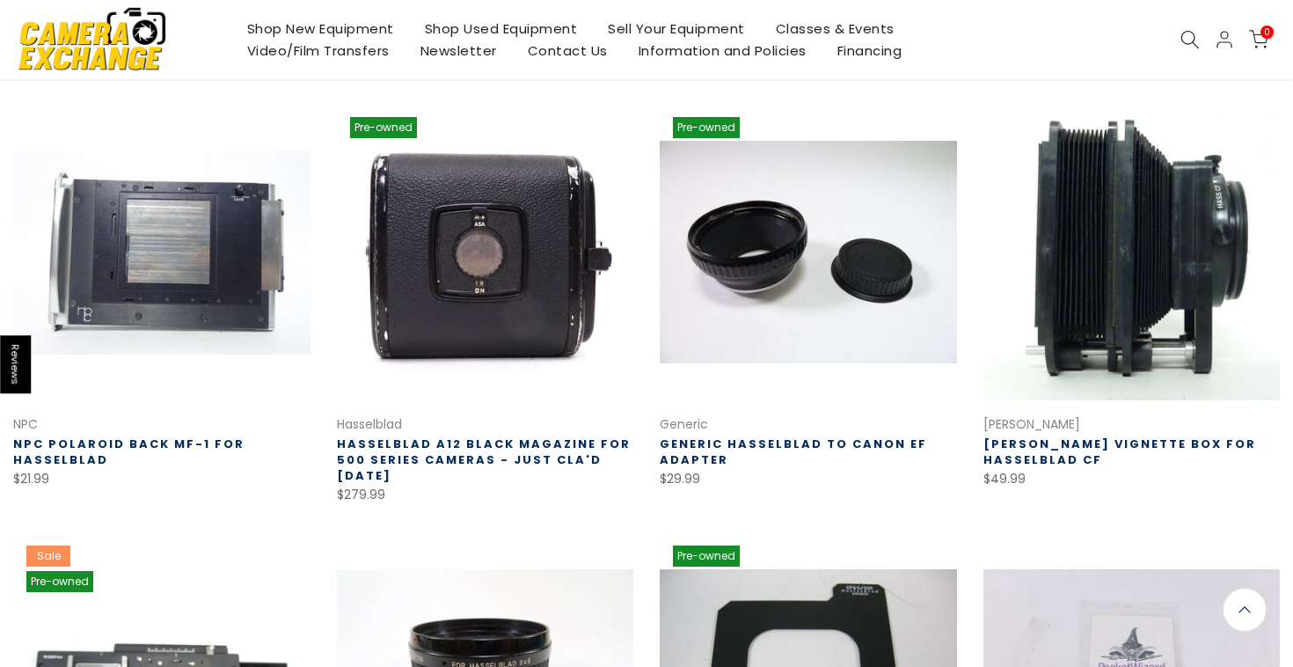
click at [1055, 286] on link at bounding box center [1131, 252] width 297 height 297
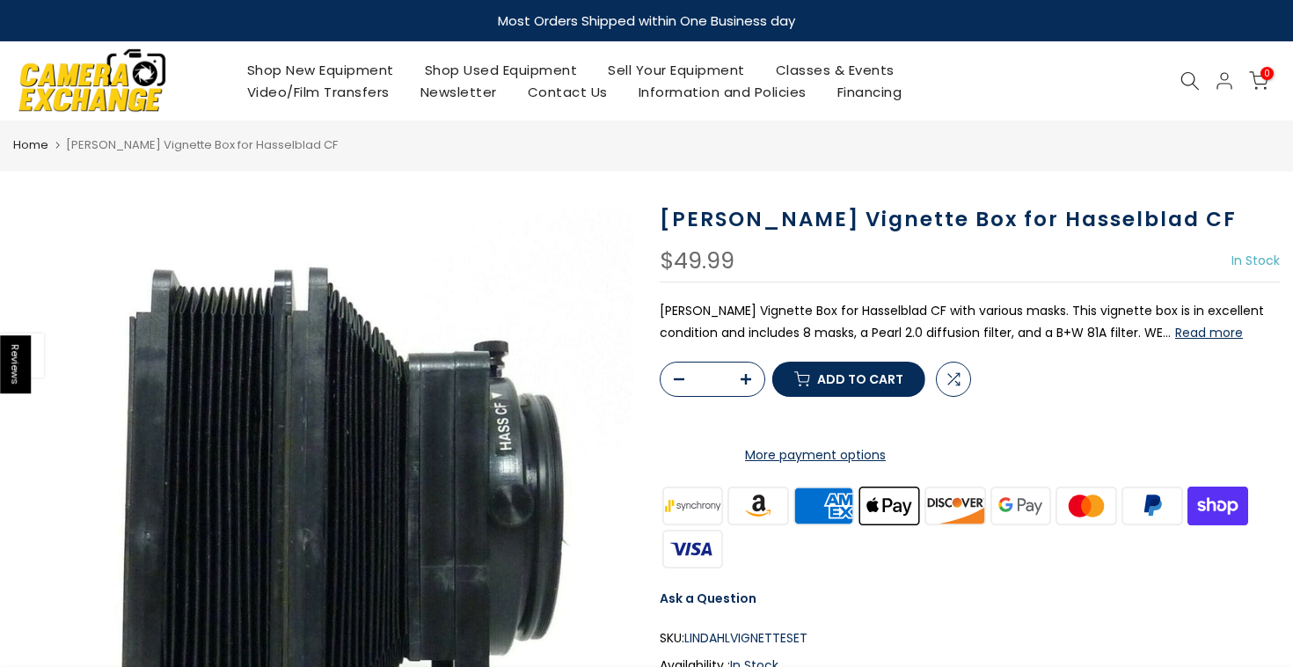
click at [1175, 337] on button "Read more" at bounding box center [1209, 332] width 68 height 16
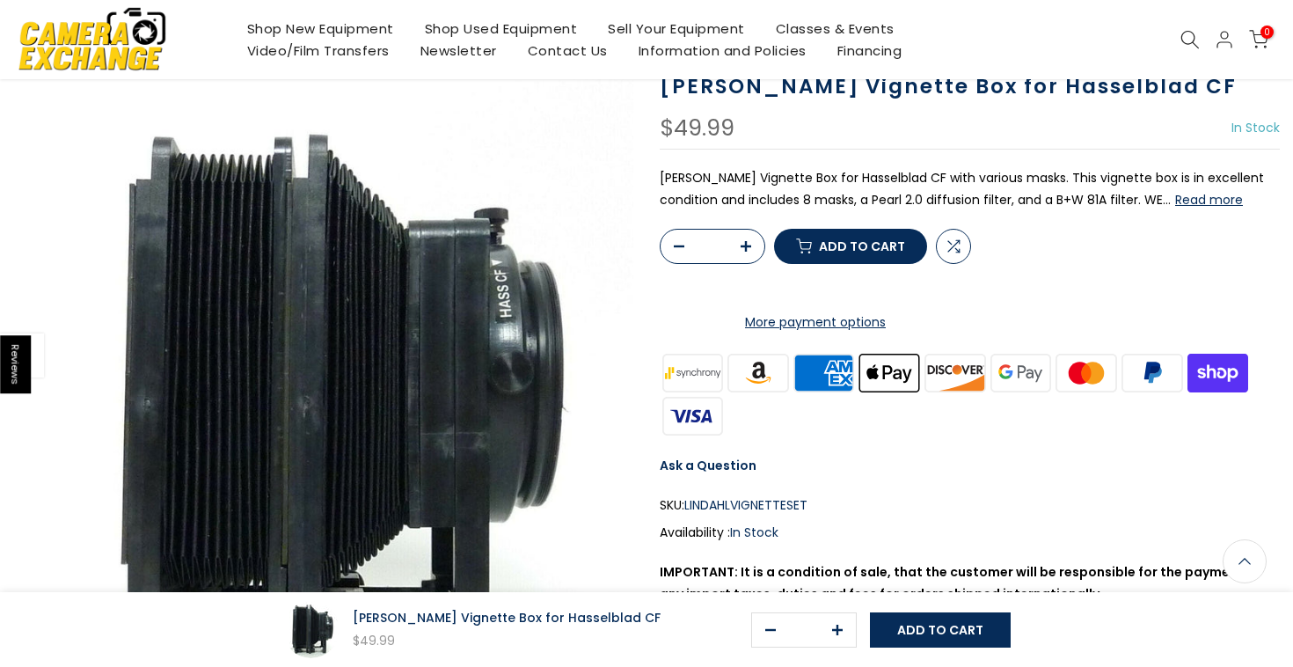
scroll to position [133, 0]
